Goal: Navigation & Orientation: Find specific page/section

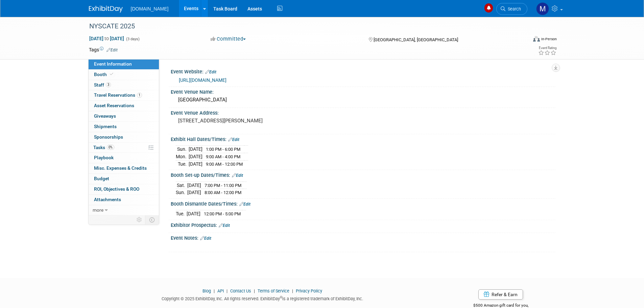
click at [104, 5] on link at bounding box center [110, 5] width 42 height 5
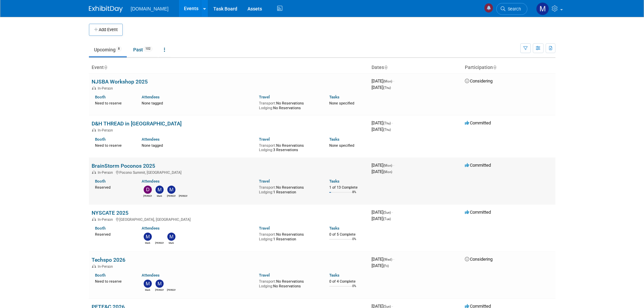
click at [112, 167] on link "BrainStorm Poconos 2025" at bounding box center [124, 165] width 64 height 6
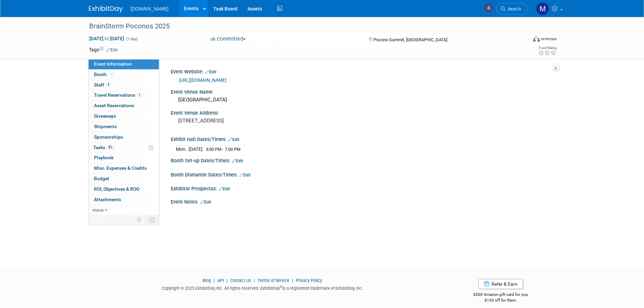
click at [99, 149] on span "Tasks 8%" at bounding box center [103, 147] width 21 height 5
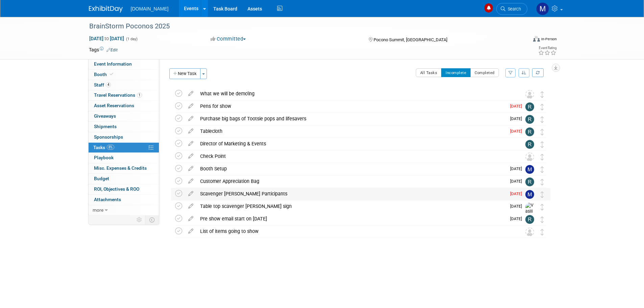
click at [224, 196] on div "Scavenger [PERSON_NAME] Participants" at bounding box center [351, 193] width 309 height 11
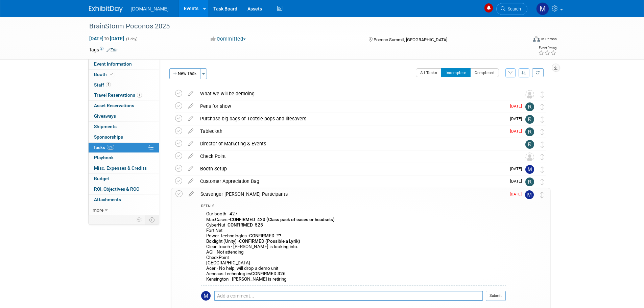
scroll to position [68, 0]
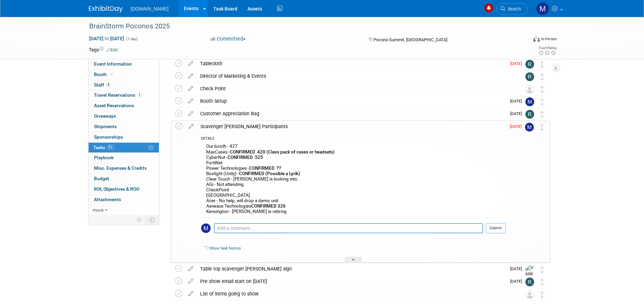
click at [95, 6] on img at bounding box center [106, 9] width 34 height 7
